Goal: Task Accomplishment & Management: Manage account settings

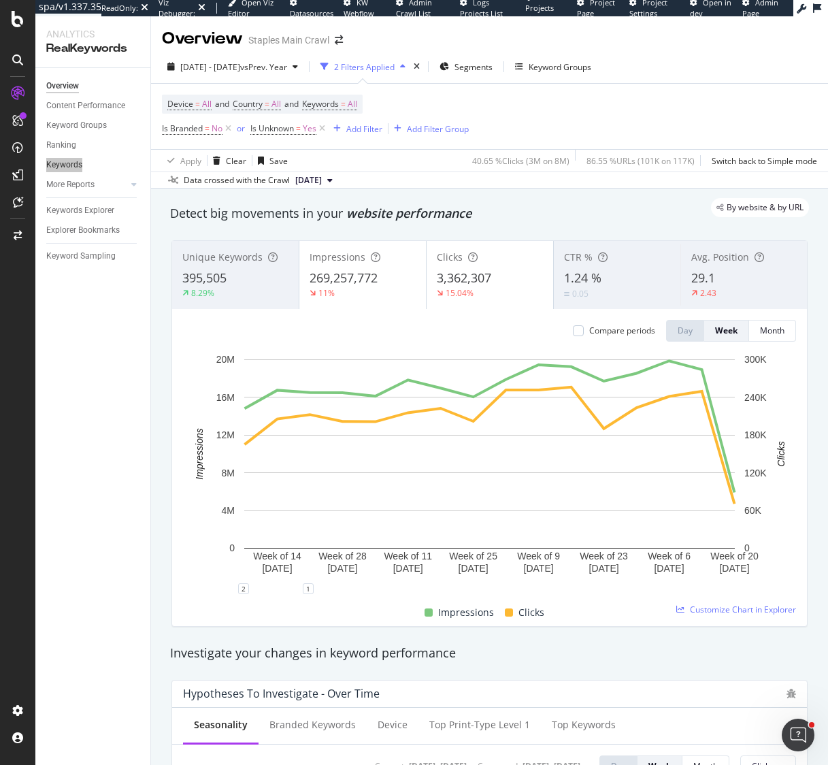
drag, startPoint x: 76, startPoint y: 166, endPoint x: 314, endPoint y: 3, distance: 288.9
click at [0, 0] on div "spa/v1.337.35 ReadOnly: Viz Debugger: Open Viz Editor Datasources KW Webflow Ad…" at bounding box center [414, 382] width 828 height 765
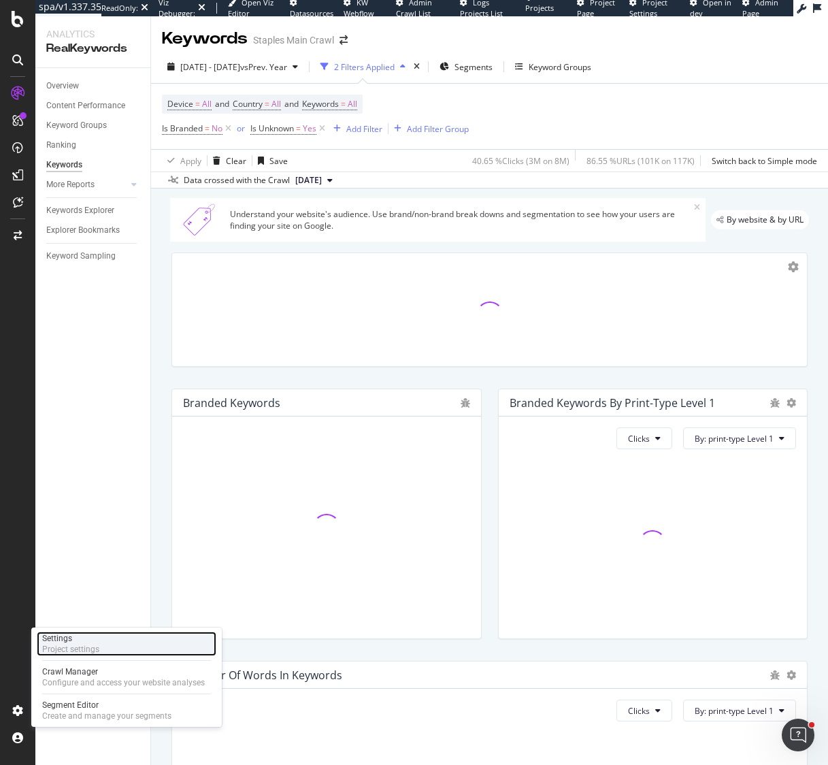
click at [85, 644] on div "Project settings" at bounding box center [70, 649] width 57 height 11
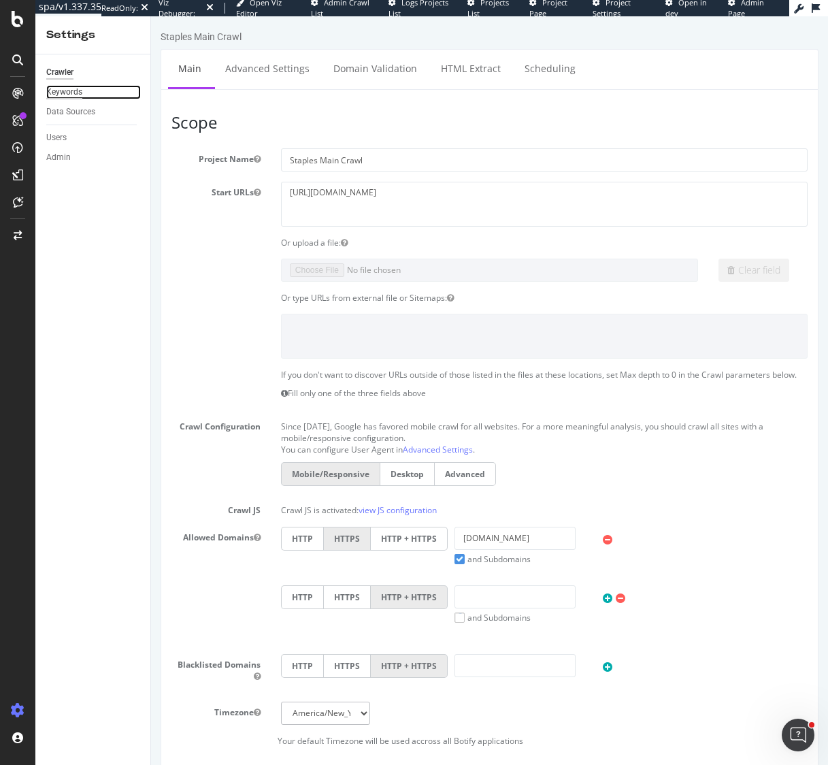
click at [74, 93] on div "Keywords" at bounding box center [64, 92] width 36 height 14
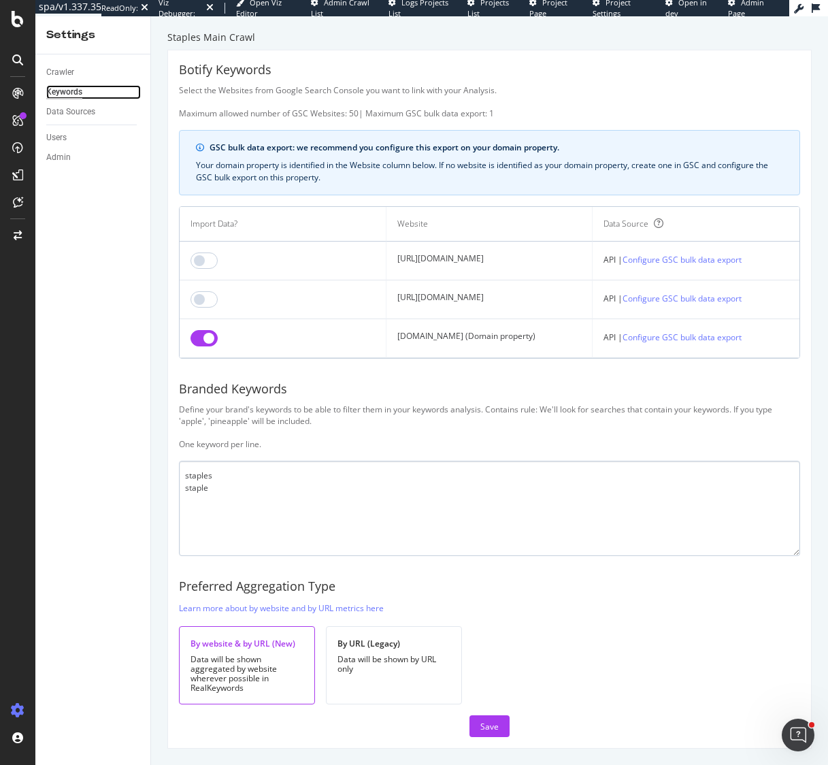
scroll to position [1, 0]
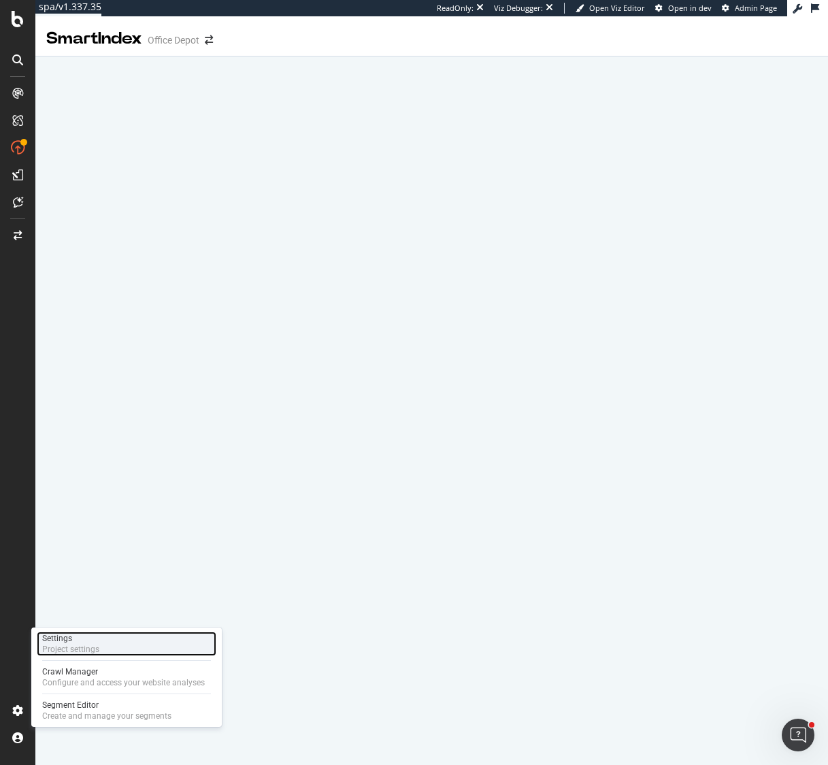
click at [95, 638] on div "Settings" at bounding box center [70, 638] width 57 height 11
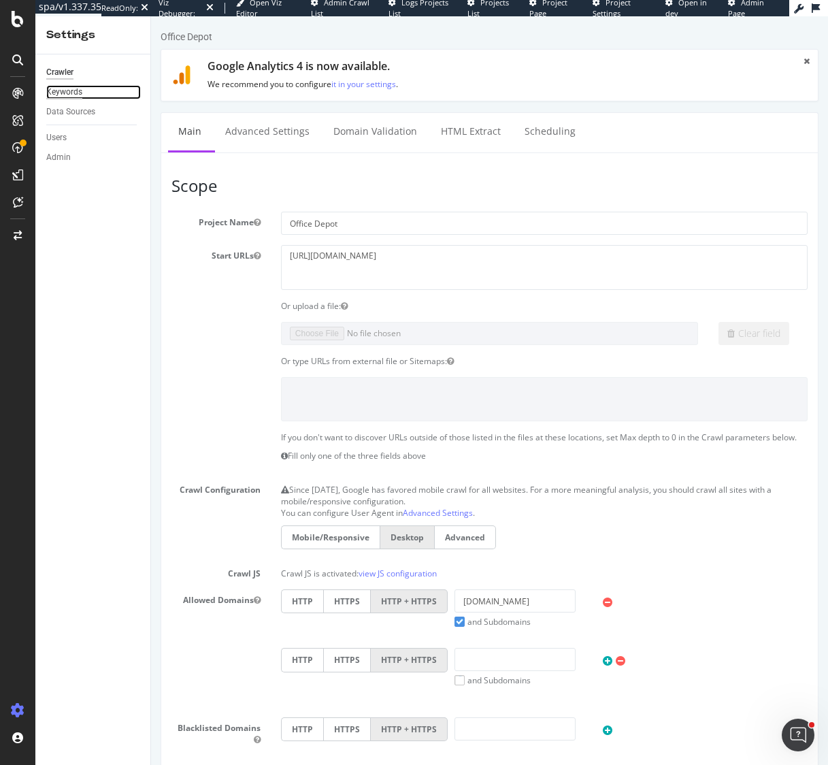
click at [75, 93] on div "Keywords" at bounding box center [64, 92] width 36 height 14
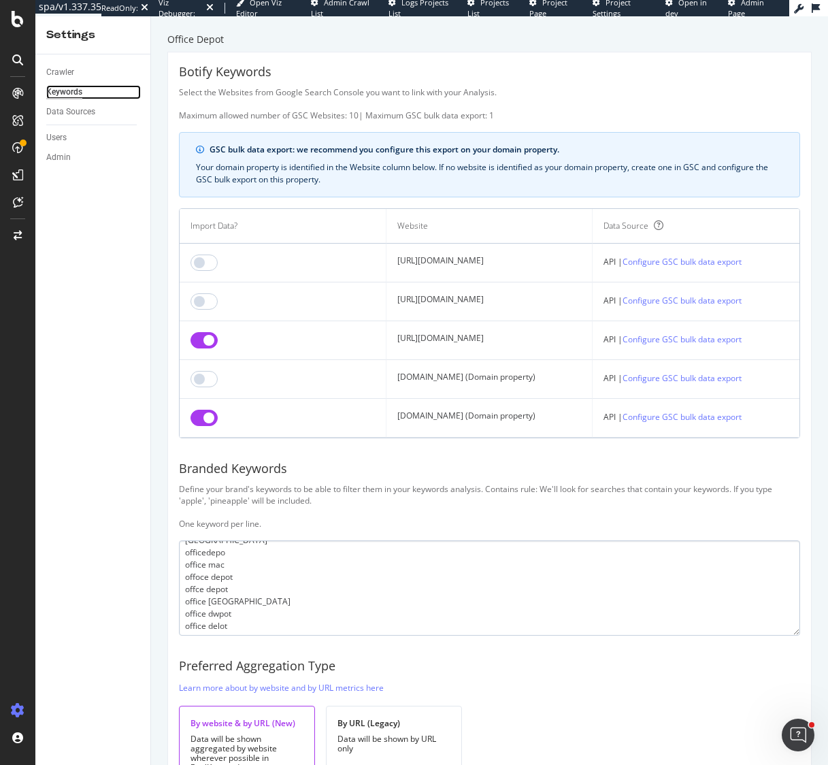
scroll to position [363, 0]
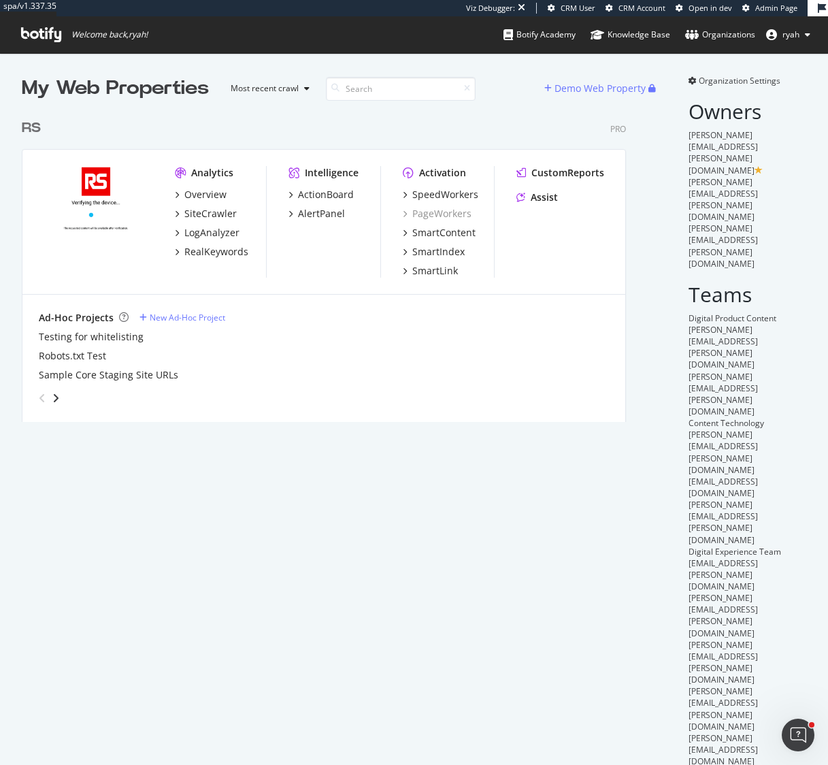
click at [35, 130] on div "RS" at bounding box center [31, 128] width 19 height 20
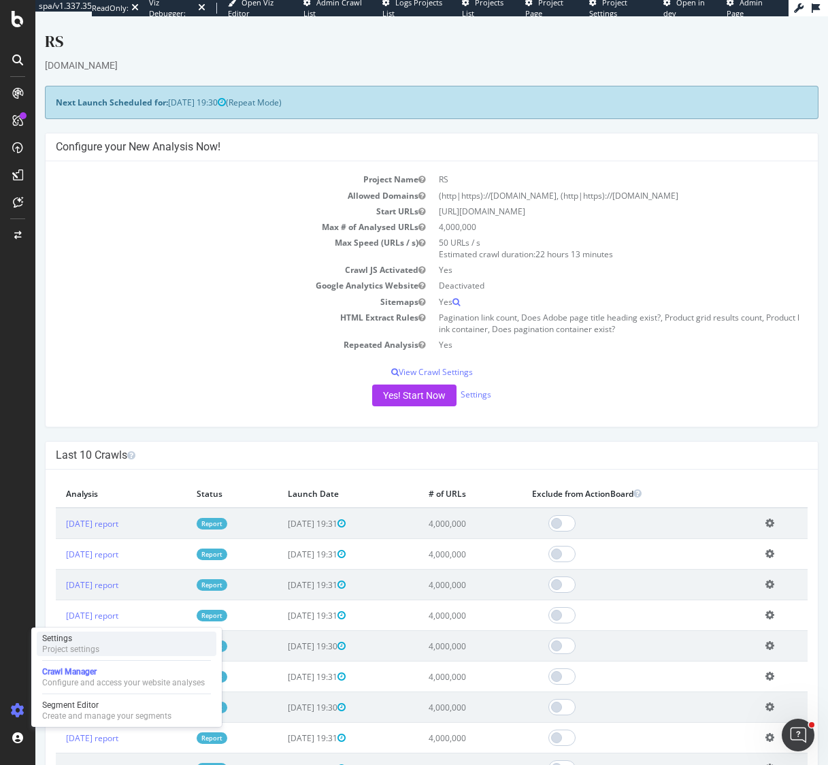
click at [78, 644] on div "Project settings" at bounding box center [70, 649] width 57 height 11
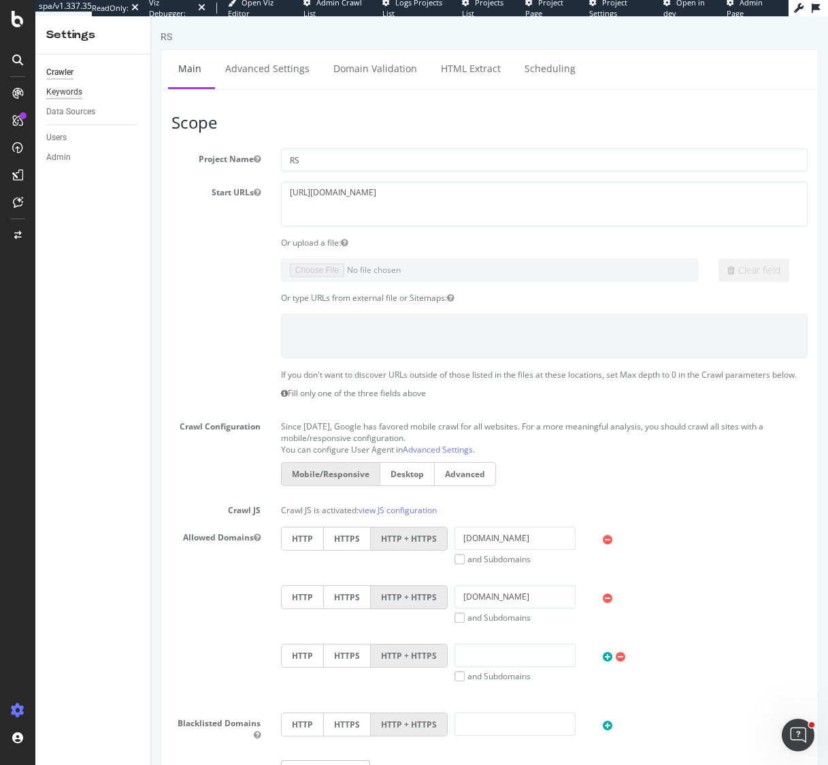
click at [75, 93] on div "Keywords" at bounding box center [64, 92] width 36 height 14
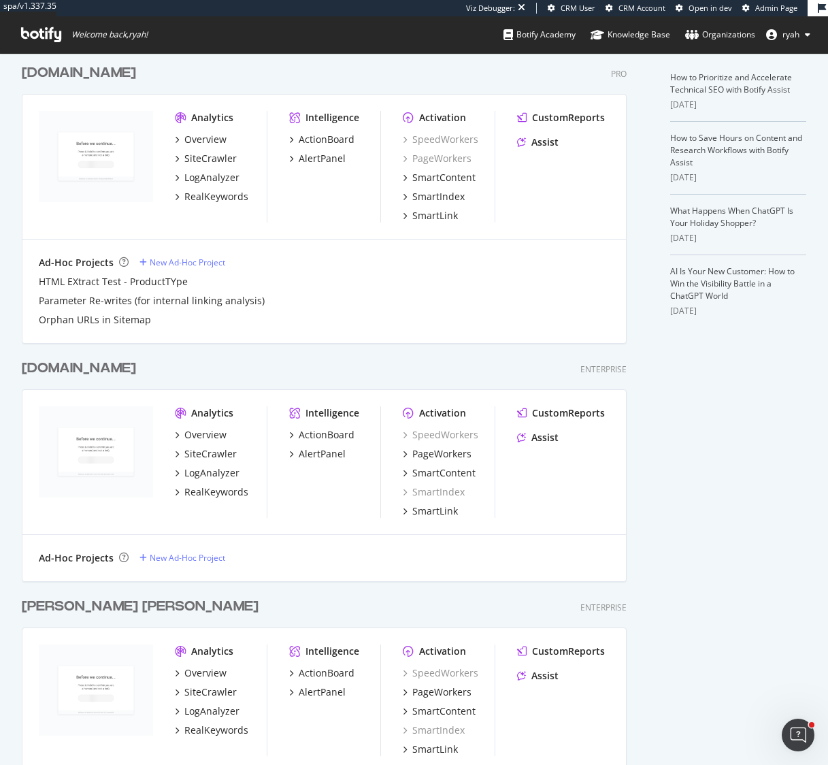
scroll to position [388, 0]
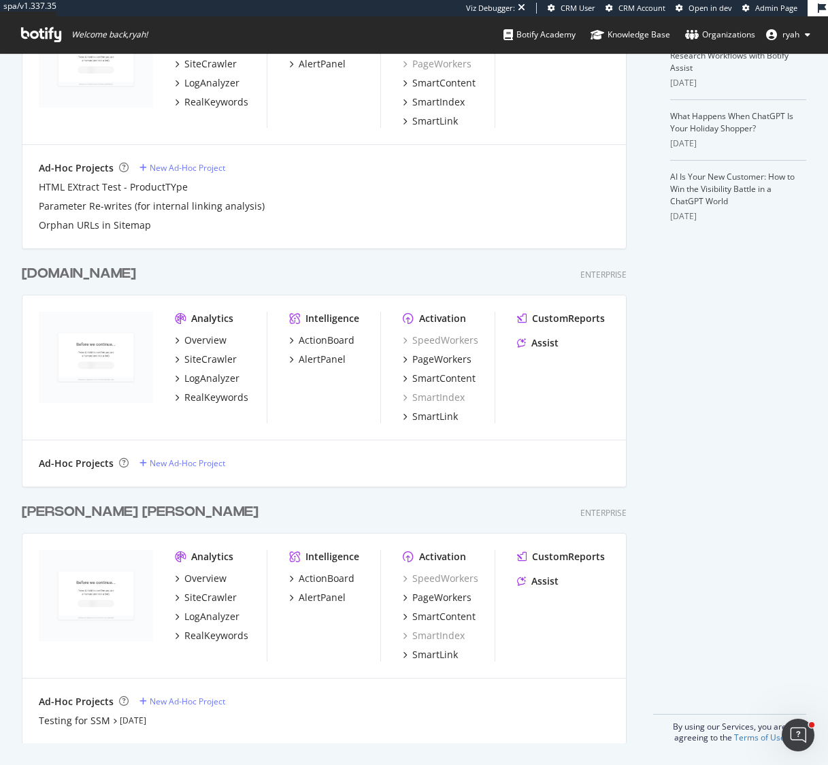
click at [61, 511] on div "[PERSON_NAME] [PERSON_NAME]" at bounding box center [140, 512] width 237 height 20
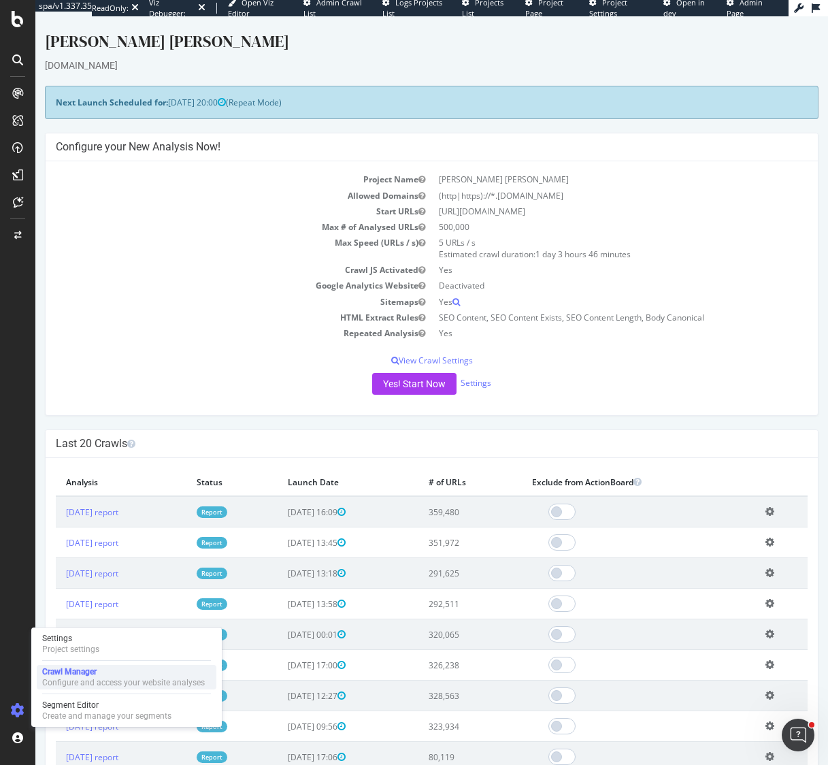
click at [84, 671] on div "Crawl Manager" at bounding box center [123, 671] width 163 height 11
click at [472, 384] on link "Settings" at bounding box center [476, 383] width 31 height 12
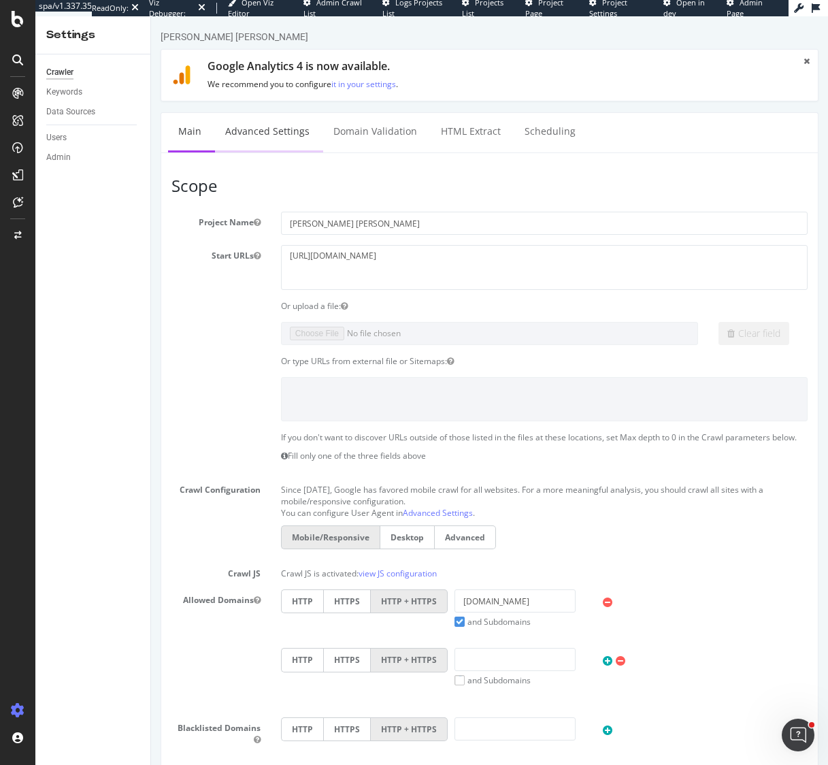
click at [259, 131] on link "Advanced Settings" at bounding box center [267, 131] width 105 height 37
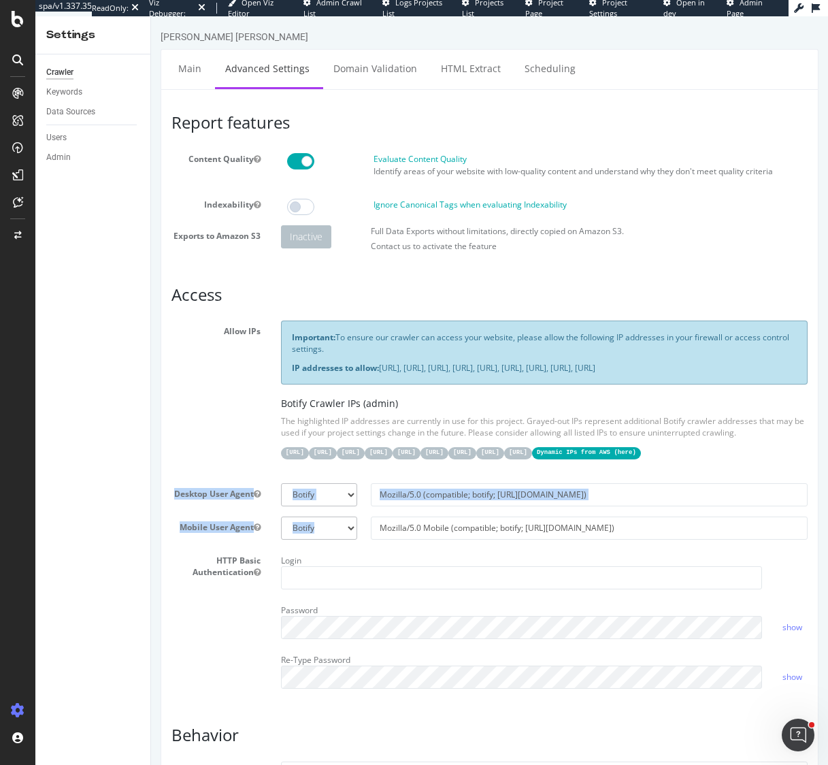
drag, startPoint x: 171, startPoint y: 491, endPoint x: 580, endPoint y: 574, distance: 417.1
click at [584, 561] on section "Allow IPs Important: To ensure our crawler can access your website, please allo…" at bounding box center [489, 509] width 636 height 378
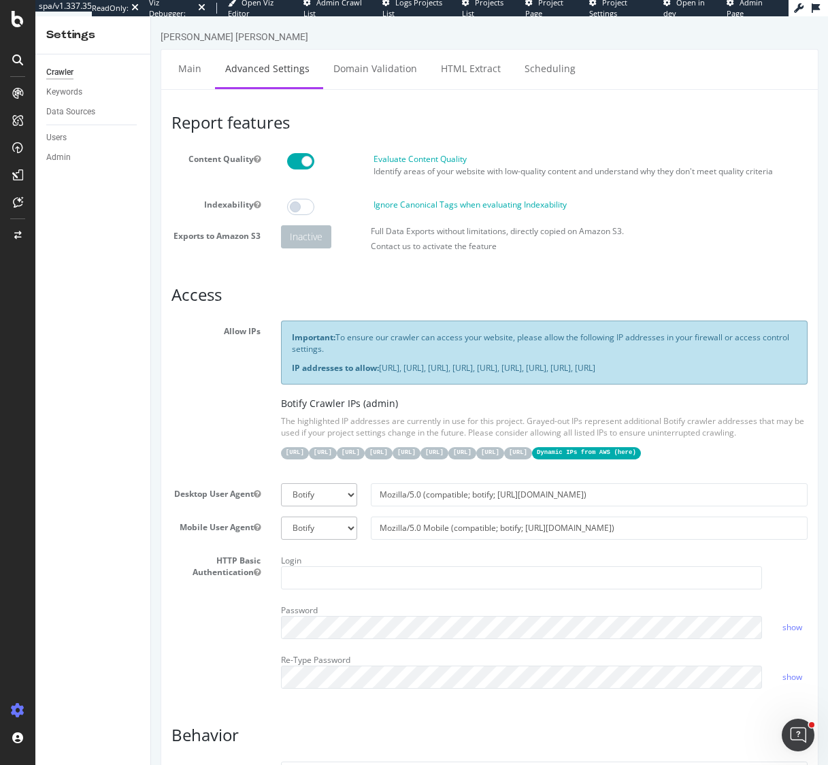
click at [581, 574] on section "Allow IPs Important: To ensure our crawler can access your website, please allo…" at bounding box center [489, 509] width 636 height 378
drag, startPoint x: 540, startPoint y: 561, endPoint x: 185, endPoint y: 563, distance: 354.5
click at [191, 540] on div "Mobile User Agent Botify Googlebot Safari iPhone Safari iPad Chrome Android Cus…" at bounding box center [489, 527] width 657 height 23
click at [178, 499] on label "Desktop User Agent" at bounding box center [216, 491] width 110 height 16
click at [254, 499] on button "Desktop User Agent" at bounding box center [257, 494] width 7 height 12
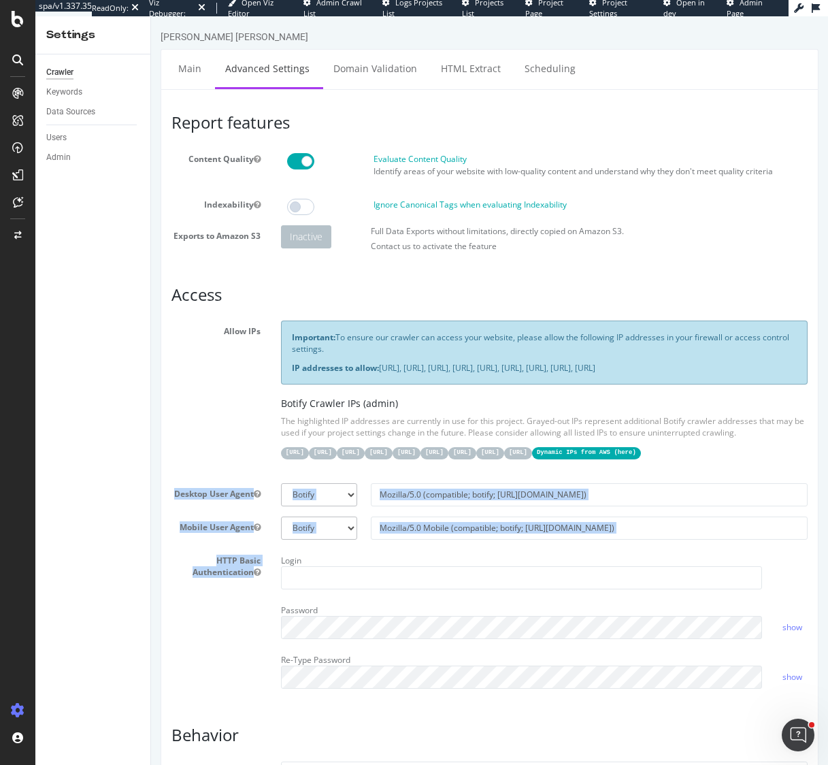
drag, startPoint x: 237, startPoint y: 520, endPoint x: 622, endPoint y: 576, distance: 389.2
click at [622, 576] on section "Allow IPs Important: To ensure our crawler can access your website, please allo…" at bounding box center [489, 509] width 636 height 378
copy section "Desktop User Agent Botify Googlebot Chrome Firefox Edge Custom Mobile User Agen…"
